Goal: Transaction & Acquisition: Purchase product/service

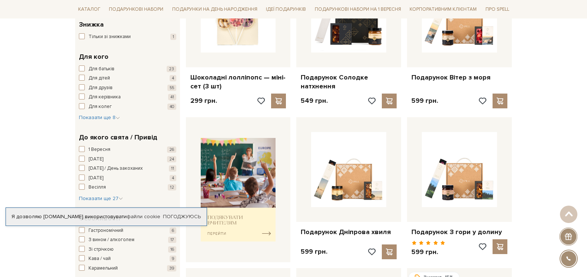
scroll to position [222, 0]
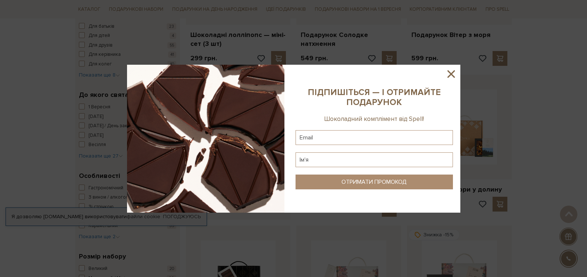
drag, startPoint x: 447, startPoint y: 72, endPoint x: 444, endPoint y: 84, distance: 11.9
click at [447, 72] on icon at bounding box center [451, 74] width 13 height 13
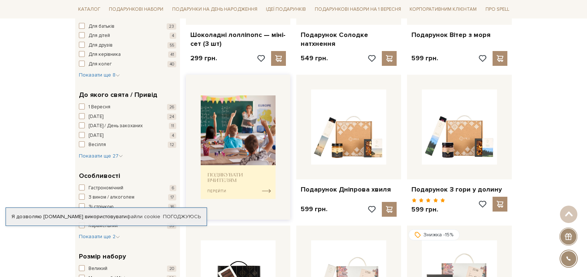
click at [257, 194] on img at bounding box center [238, 147] width 75 height 104
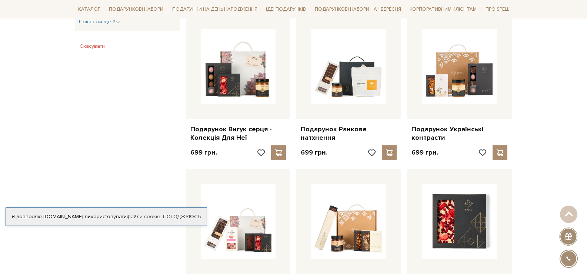
scroll to position [444, 0]
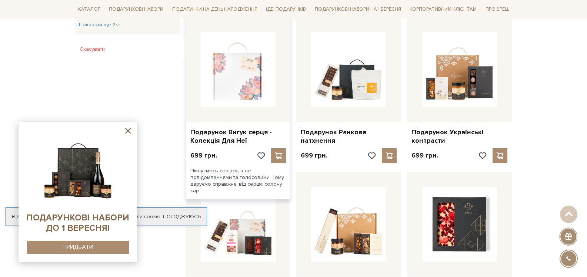
click at [242, 64] on img at bounding box center [238, 69] width 75 height 75
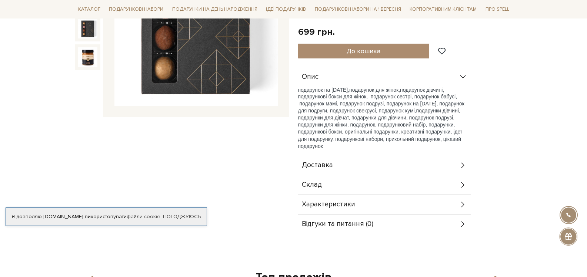
scroll to position [185, 0]
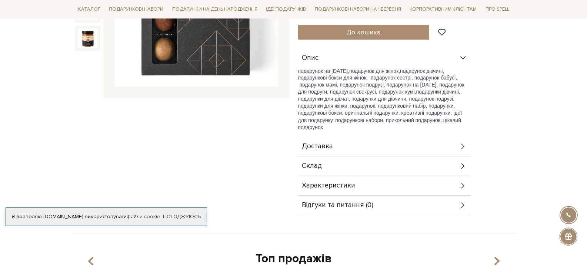
click at [458, 177] on div "Характеристики" at bounding box center [384, 185] width 172 height 19
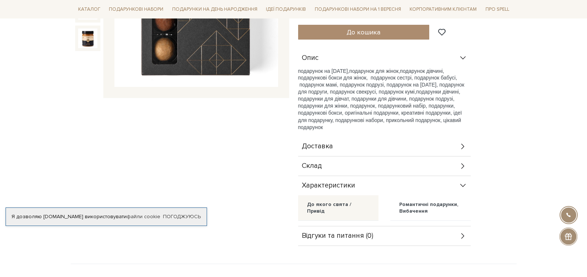
click at [448, 160] on div "Склад" at bounding box center [384, 166] width 172 height 19
